Goal: Task Accomplishment & Management: Use online tool/utility

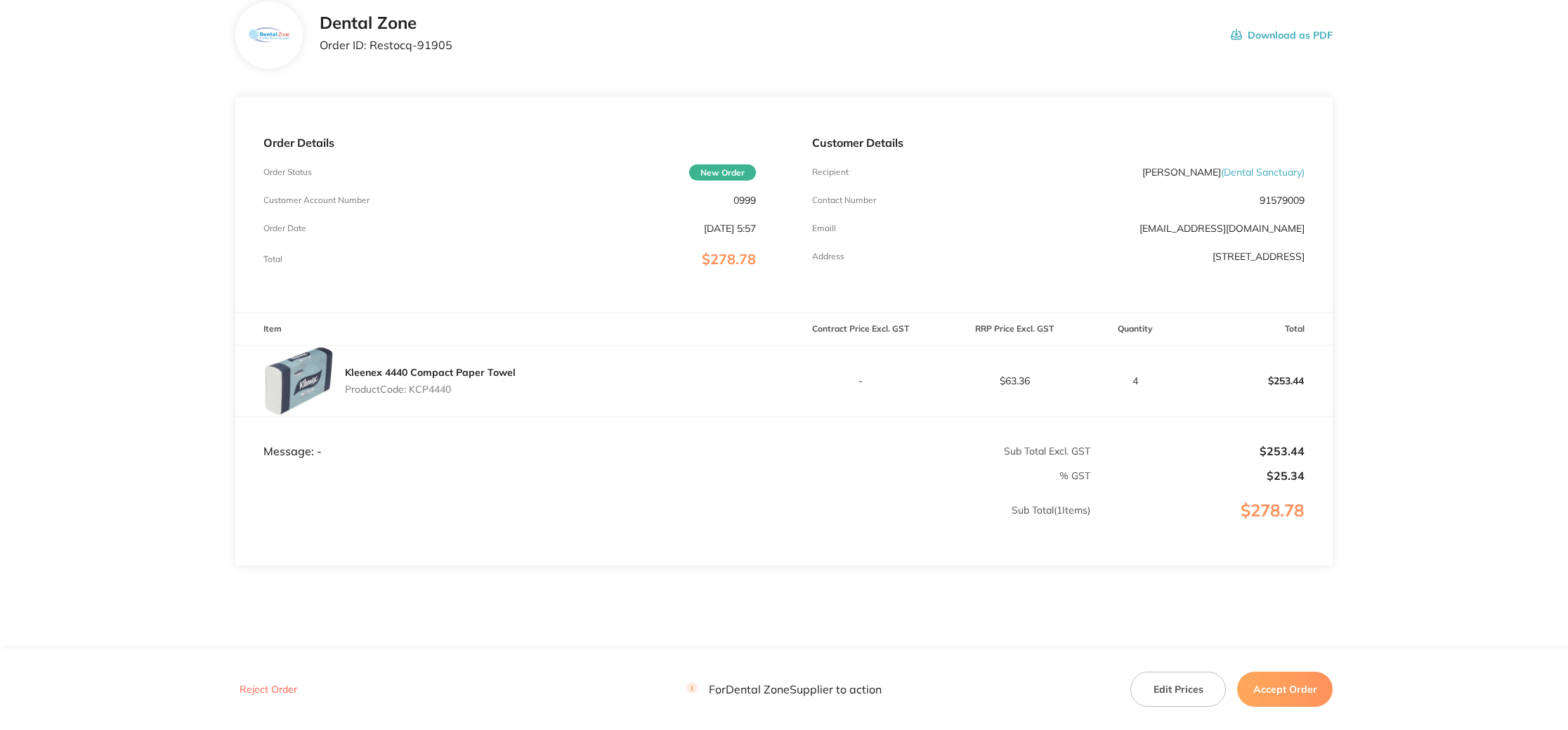
scroll to position [118, 0]
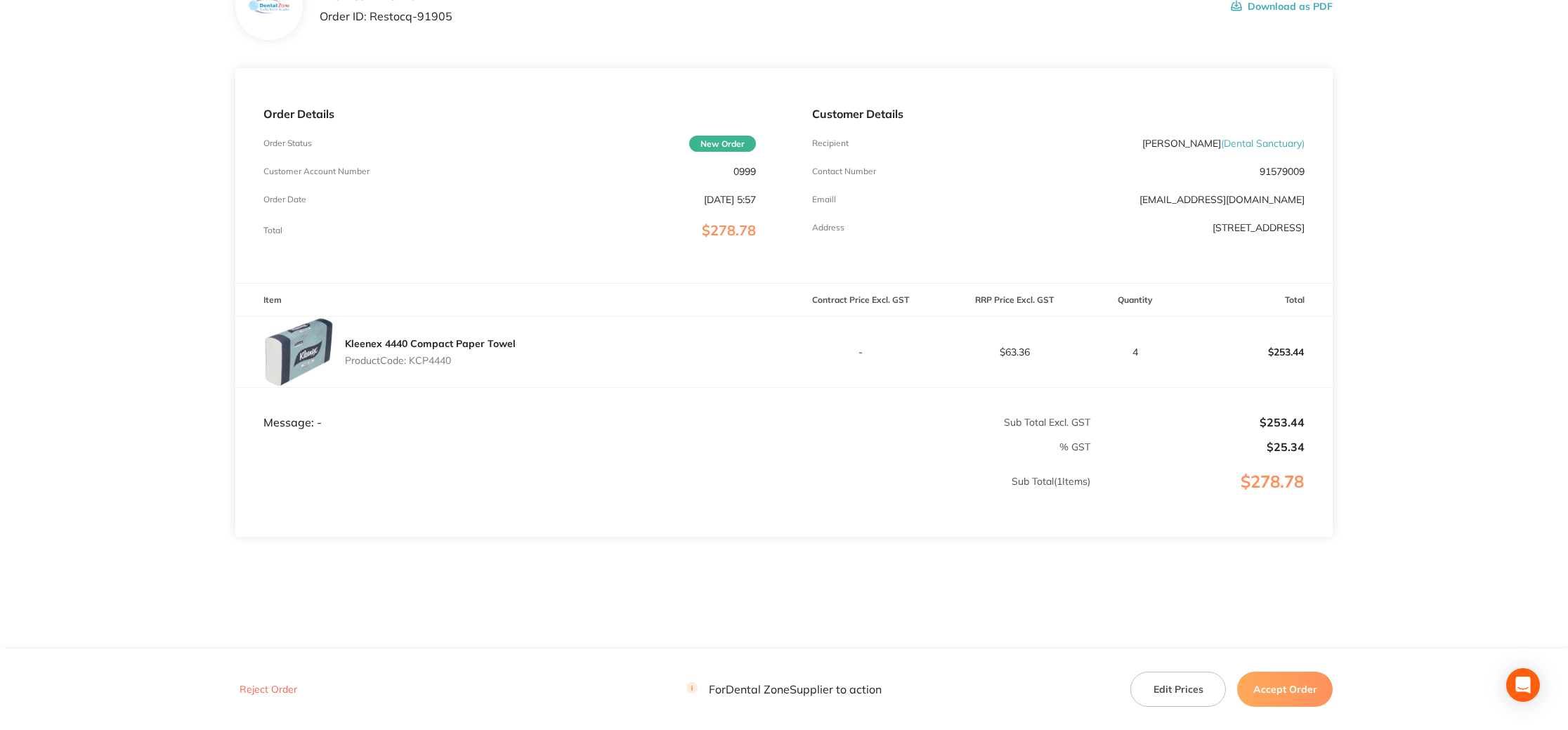
click at [1303, 693] on button "Accept Order" at bounding box center [1284, 688] width 95 height 35
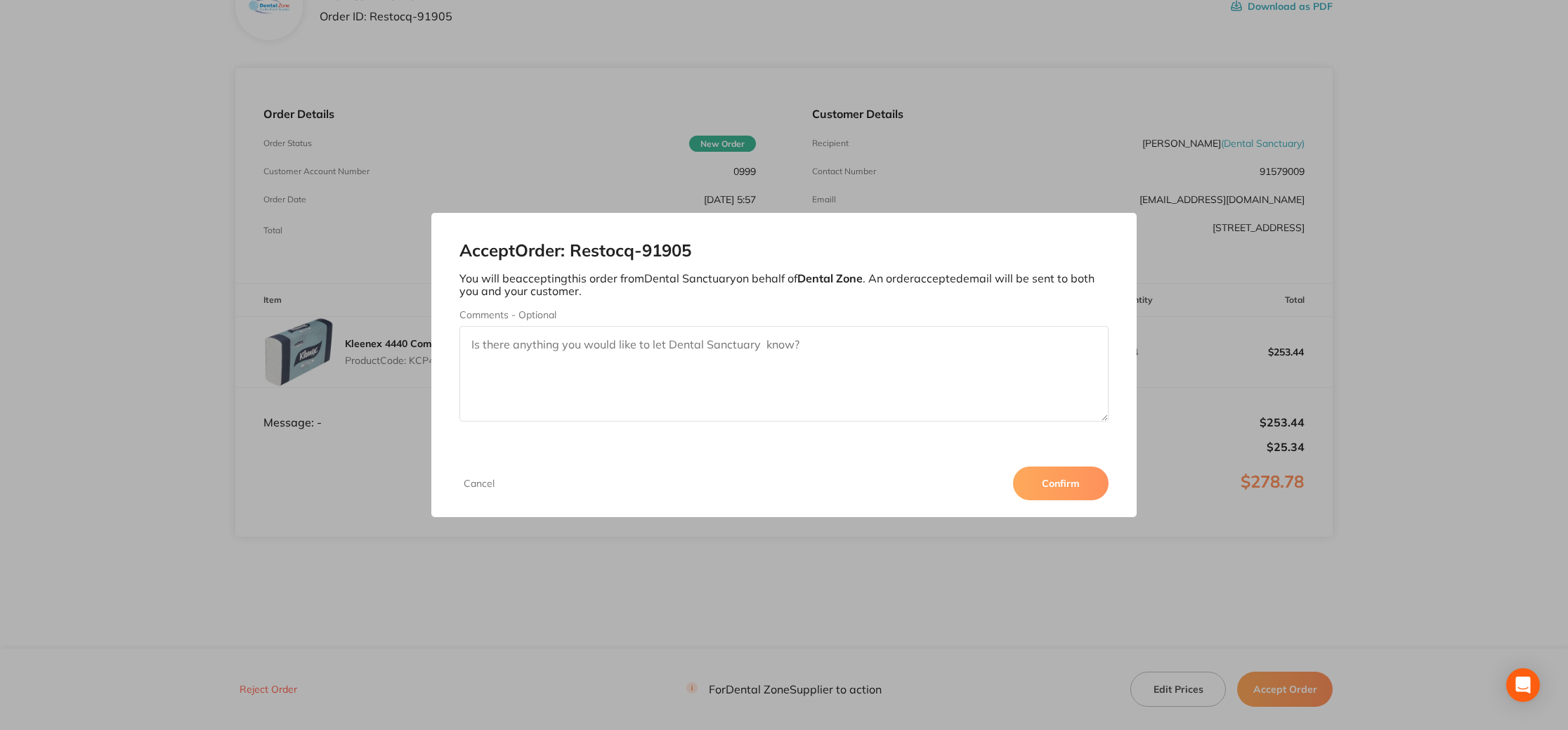
click at [1075, 470] on button "Confirm" at bounding box center [1060, 483] width 95 height 34
